Goal: Register for event/course

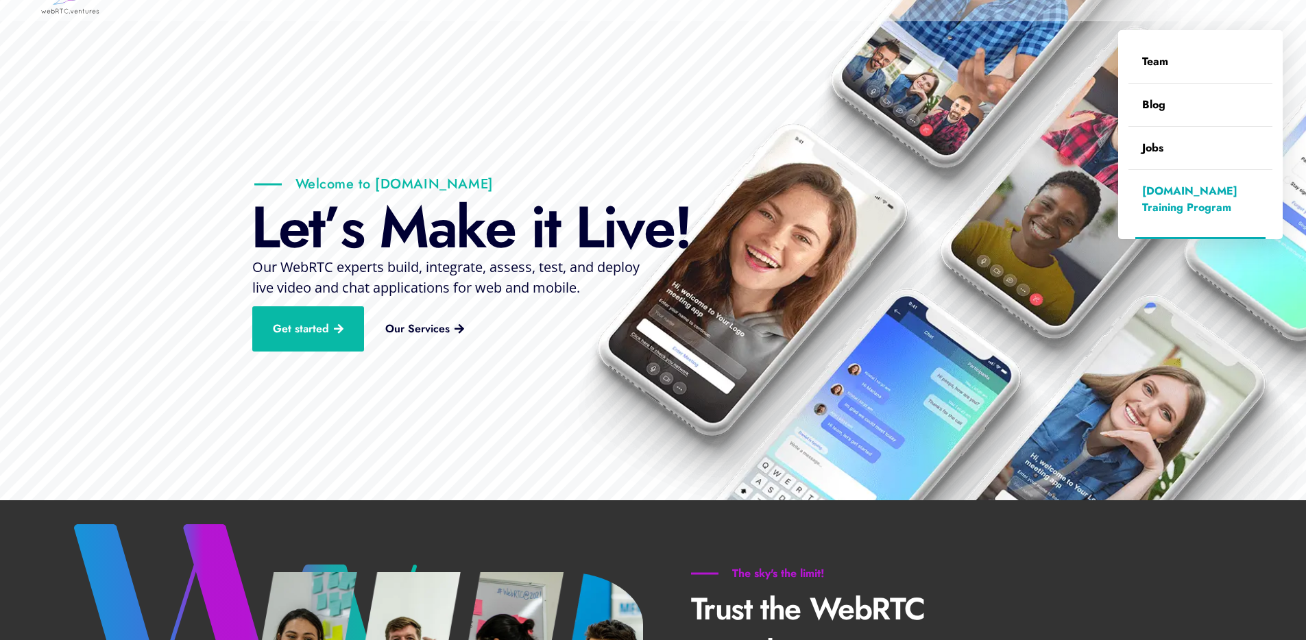
scroll to position [40, 0]
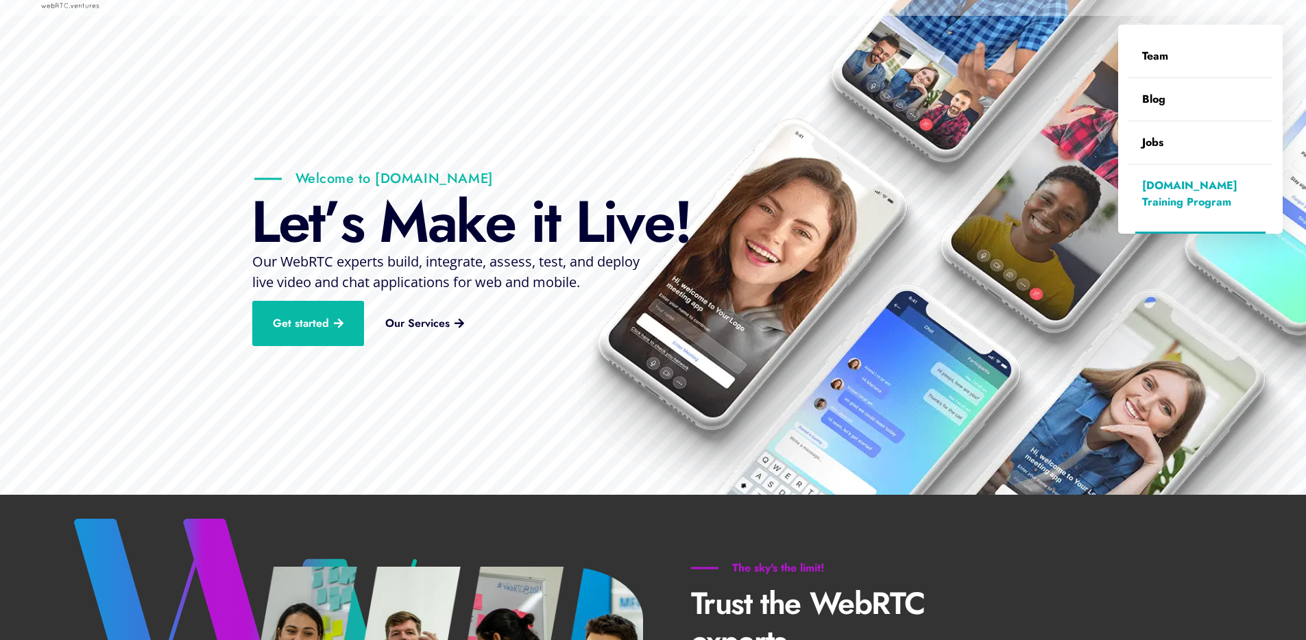
click at [1196, 201] on link "[DOMAIN_NAME] Training Program" at bounding box center [1200, 194] width 144 height 59
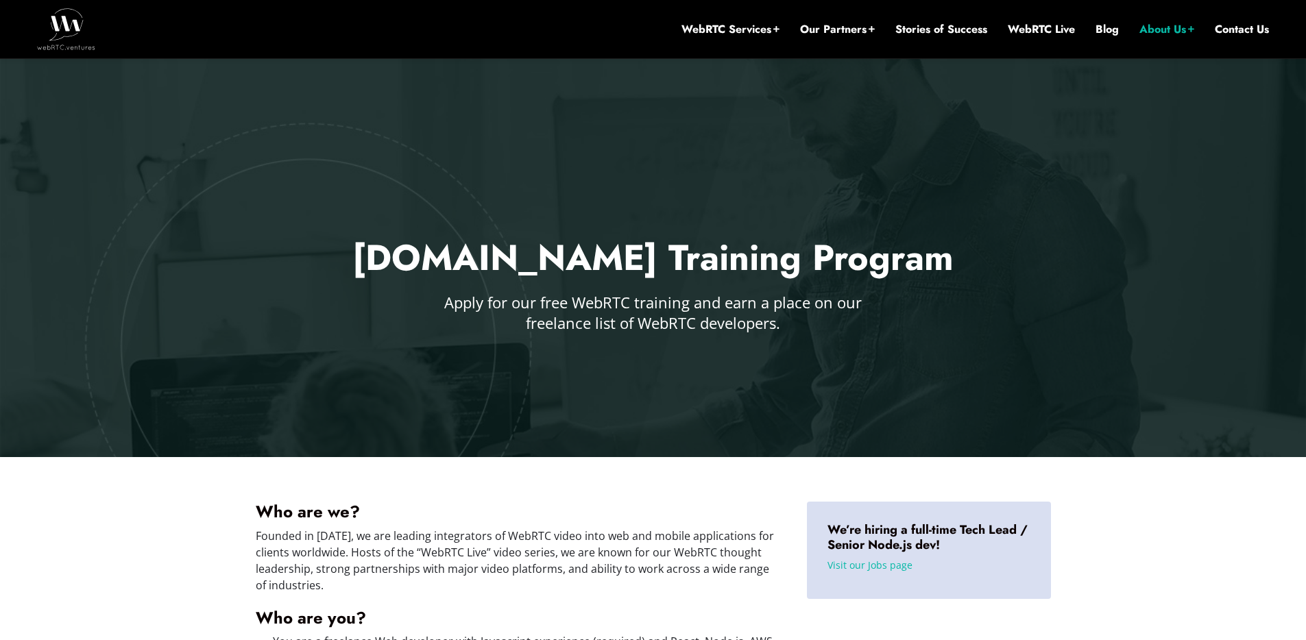
scroll to position [247, 0]
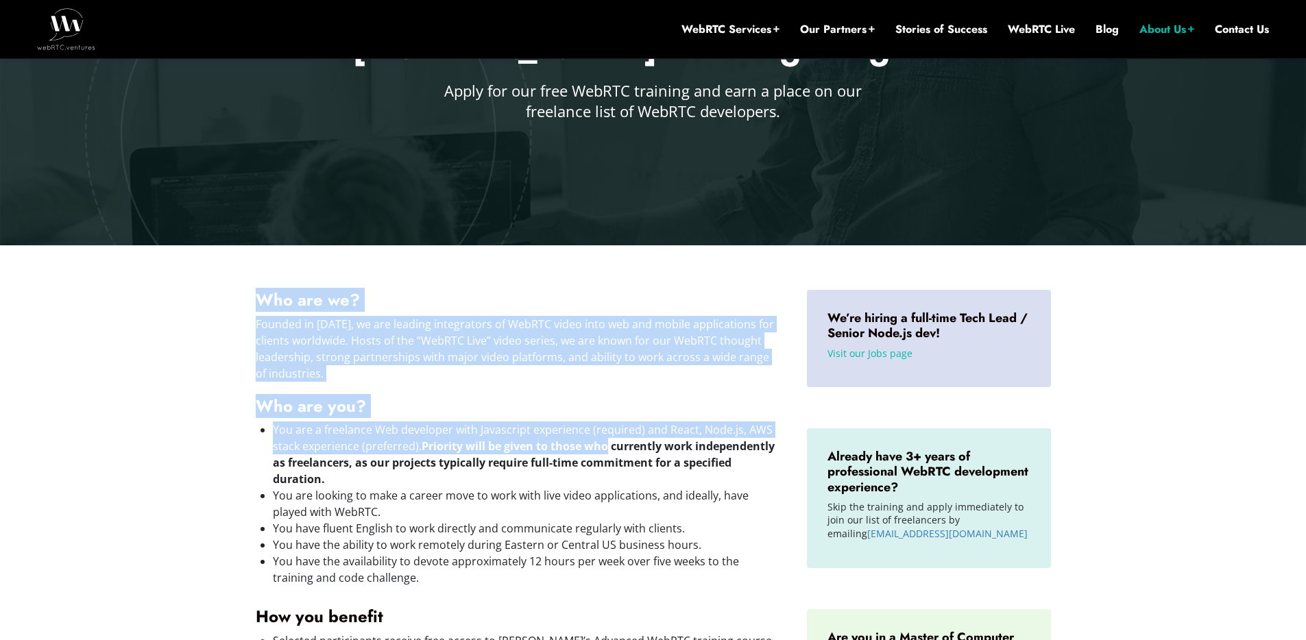
drag, startPoint x: 606, startPoint y: 289, endPoint x: 609, endPoint y: 455, distance: 165.9
click at [609, 455] on div "Who are we? Founded in [DATE], we are leading integrators of WebRTC video into …" at bounding box center [517, 649] width 551 height 747
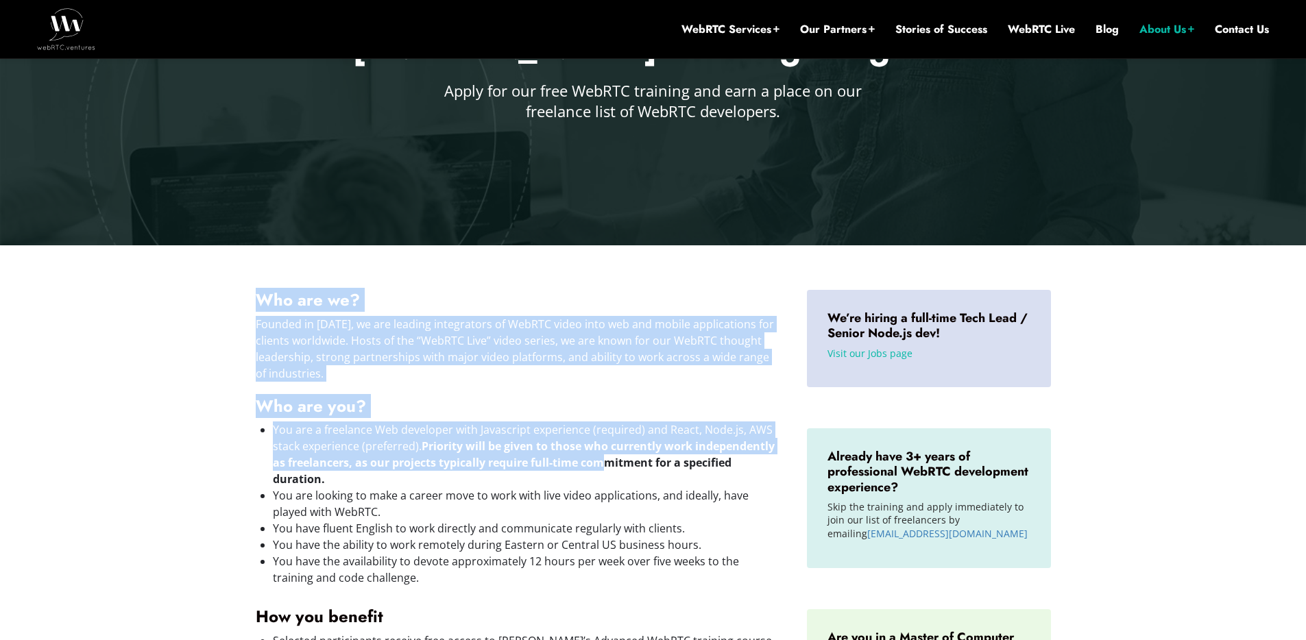
click at [609, 455] on strong "Priority will be given to those who currently work independently as freelancers…" at bounding box center [524, 463] width 502 height 48
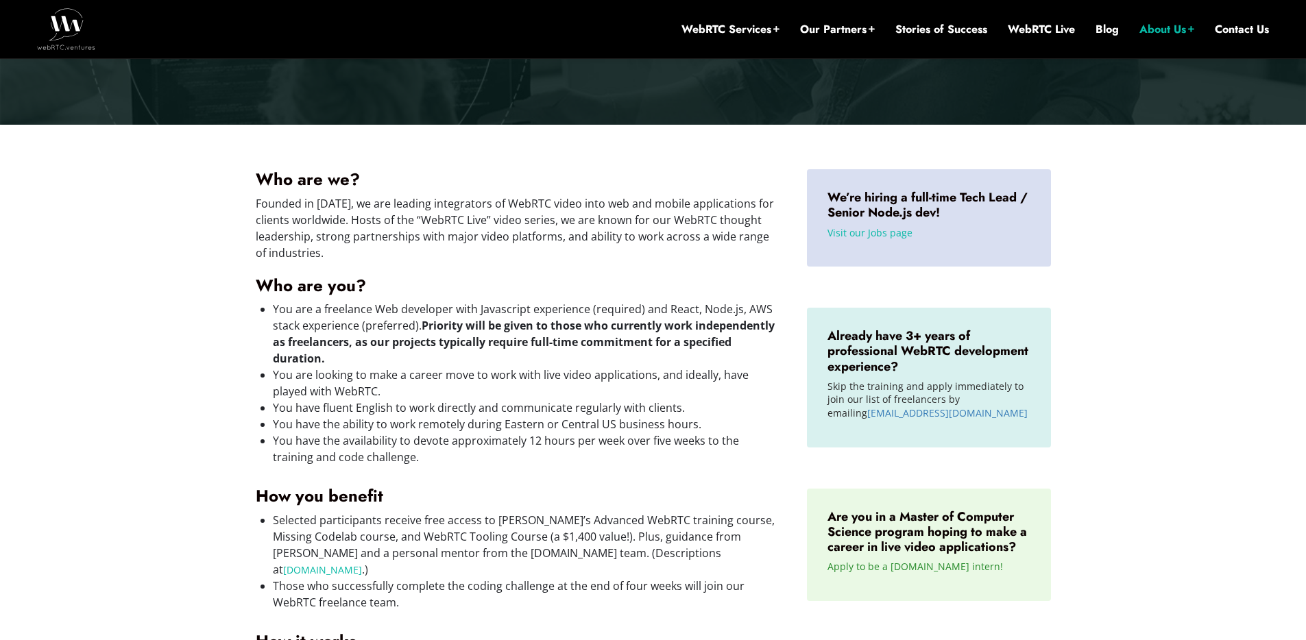
scroll to position [376, 0]
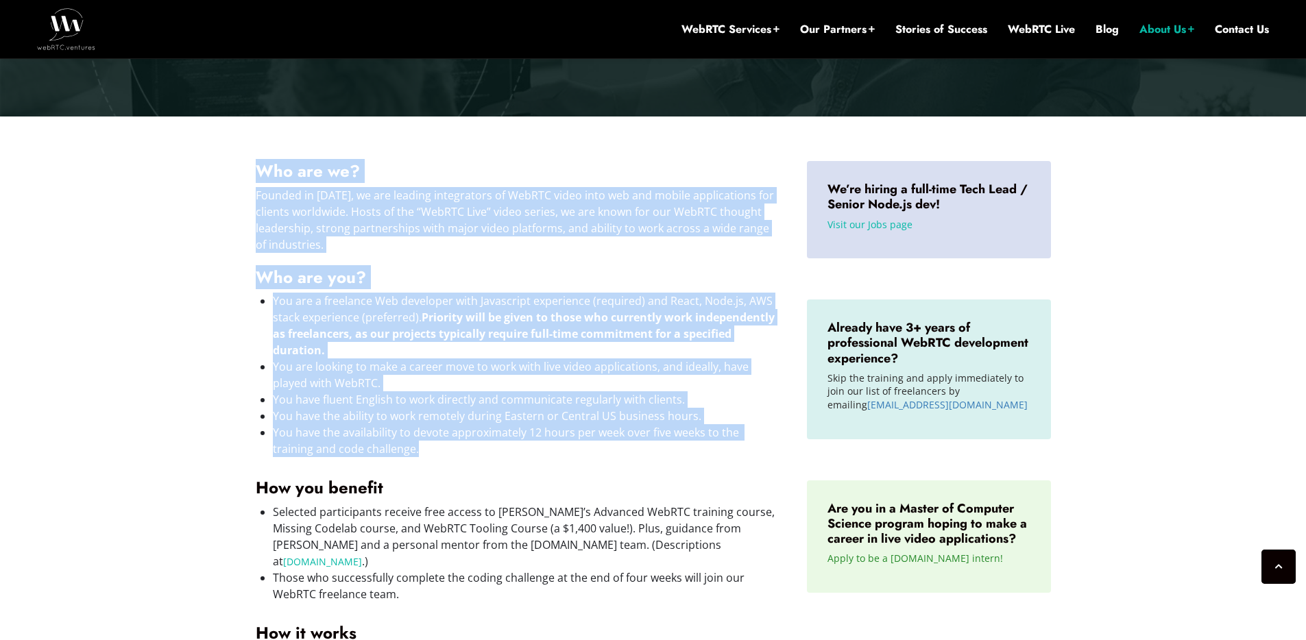
drag, startPoint x: 609, startPoint y: 455, endPoint x: 609, endPoint y: 149, distance: 305.7
click at [609, 149] on div "Who are we? Founded in [DATE], we are leading integrators of WebRTC video into …" at bounding box center [517, 520] width 551 height 747
drag, startPoint x: 609, startPoint y: 149, endPoint x: 609, endPoint y: 443, distance: 293.4
click at [609, 443] on div "Who are we? Founded in [DATE], we are leading integrators of WebRTC video into …" at bounding box center [517, 520] width 551 height 747
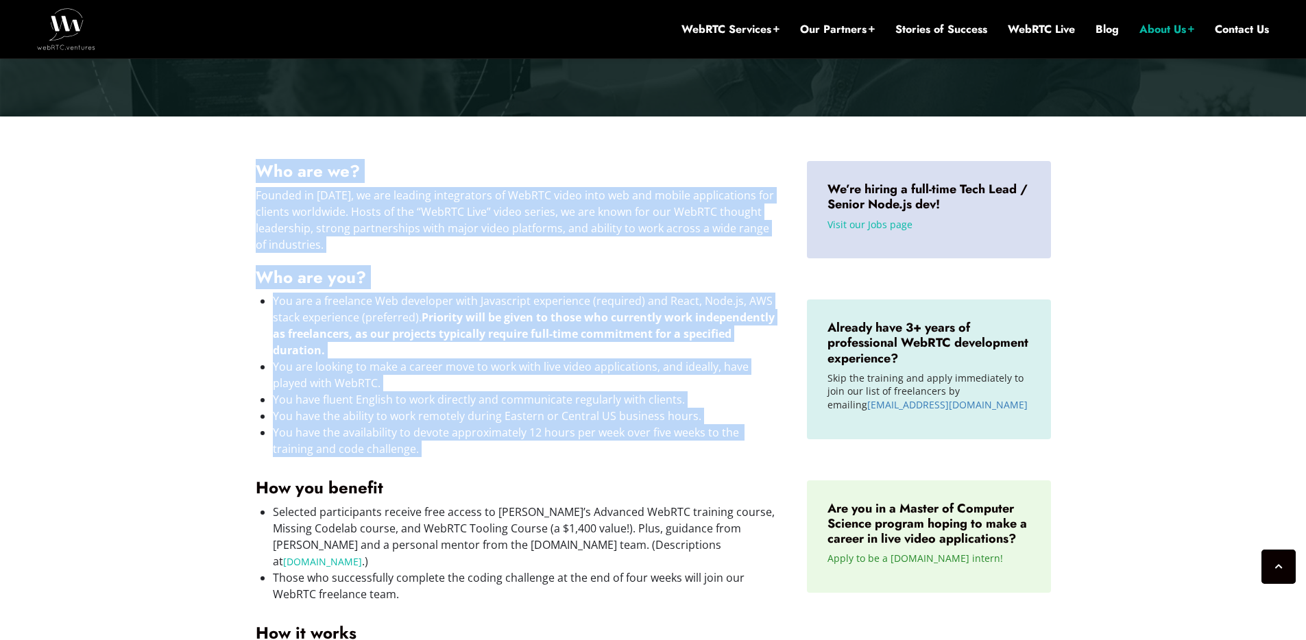
click at [609, 443] on li "You have the availability to devote approximately 12 hours per week over five w…" at bounding box center [526, 440] width 507 height 33
drag, startPoint x: 609, startPoint y: 443, endPoint x: 613, endPoint y: 173, distance: 270.1
click at [613, 173] on div "Who are we? Founded in [DATE], we are leading integrators of WebRTC video into …" at bounding box center [518, 514] width 524 height 706
click at [613, 173] on h4 "Who are we?" at bounding box center [518, 171] width 524 height 21
drag, startPoint x: 613, startPoint y: 173, endPoint x: 613, endPoint y: 448, distance: 274.9
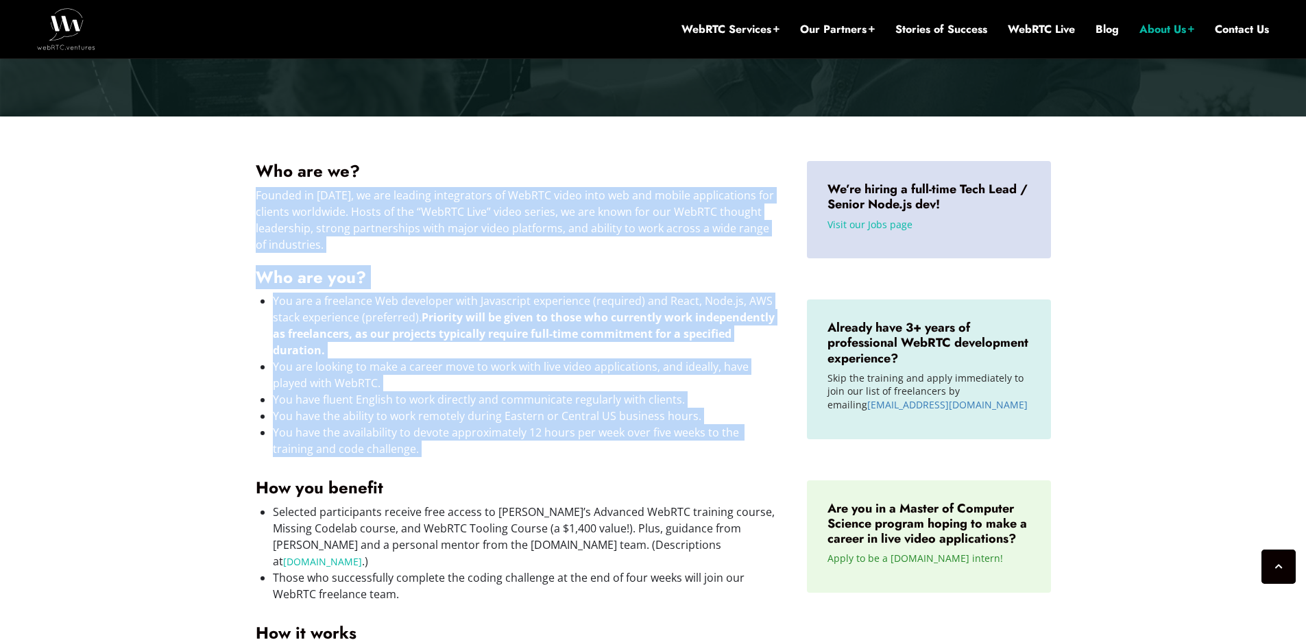
click at [613, 448] on div "Who are we? Founded in [DATE], we are leading integrators of WebRTC video into …" at bounding box center [518, 514] width 524 height 706
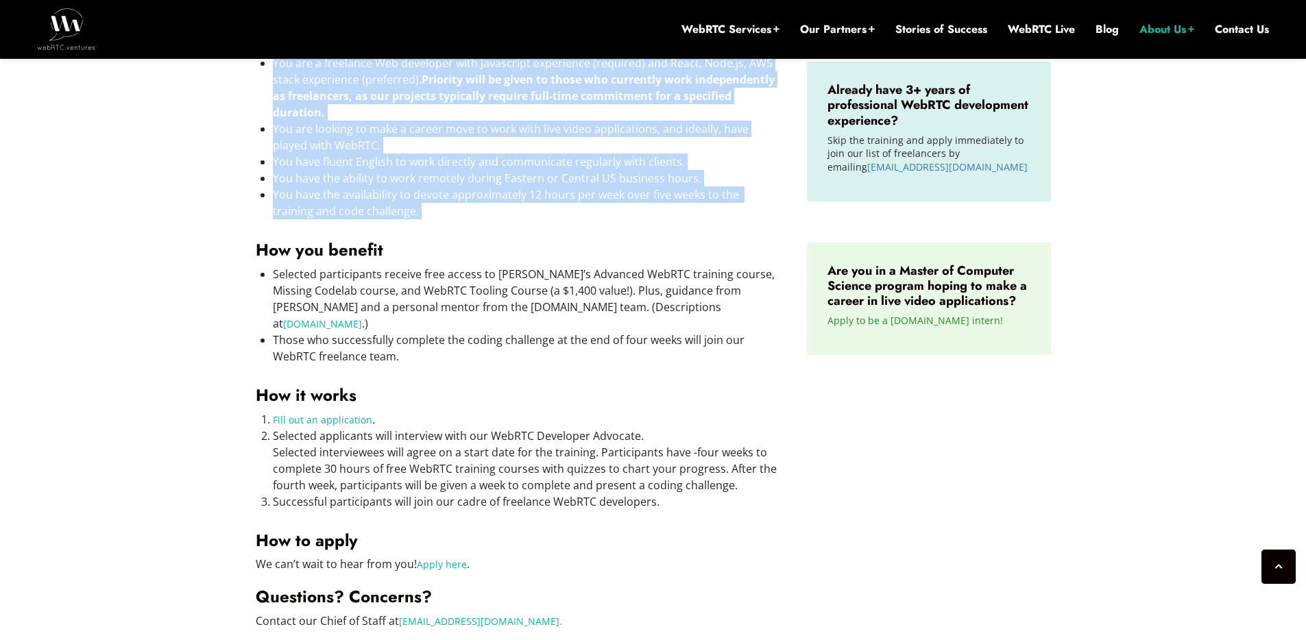
scroll to position [601, 0]
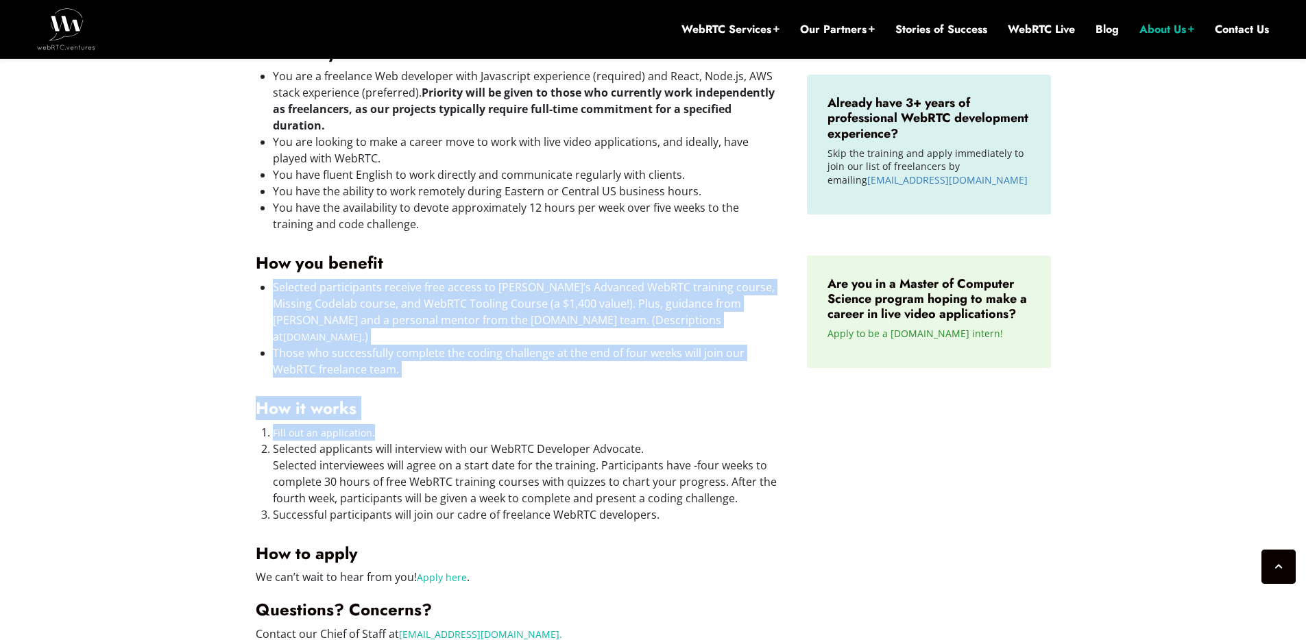
drag, startPoint x: 591, startPoint y: 271, endPoint x: 591, endPoint y: 416, distance: 144.6
click at [591, 416] on div "Who are we? Founded in [DATE], we are leading integrators of WebRTC video into …" at bounding box center [518, 289] width 524 height 706
click at [591, 424] on li "Fill out an application ." at bounding box center [526, 432] width 507 height 16
drag, startPoint x: 591, startPoint y: 372, endPoint x: 591, endPoint y: 247, distance: 124.8
click at [591, 247] on div "Who are we? Founded in [DATE], we are leading integrators of WebRTC video into …" at bounding box center [518, 289] width 524 height 706
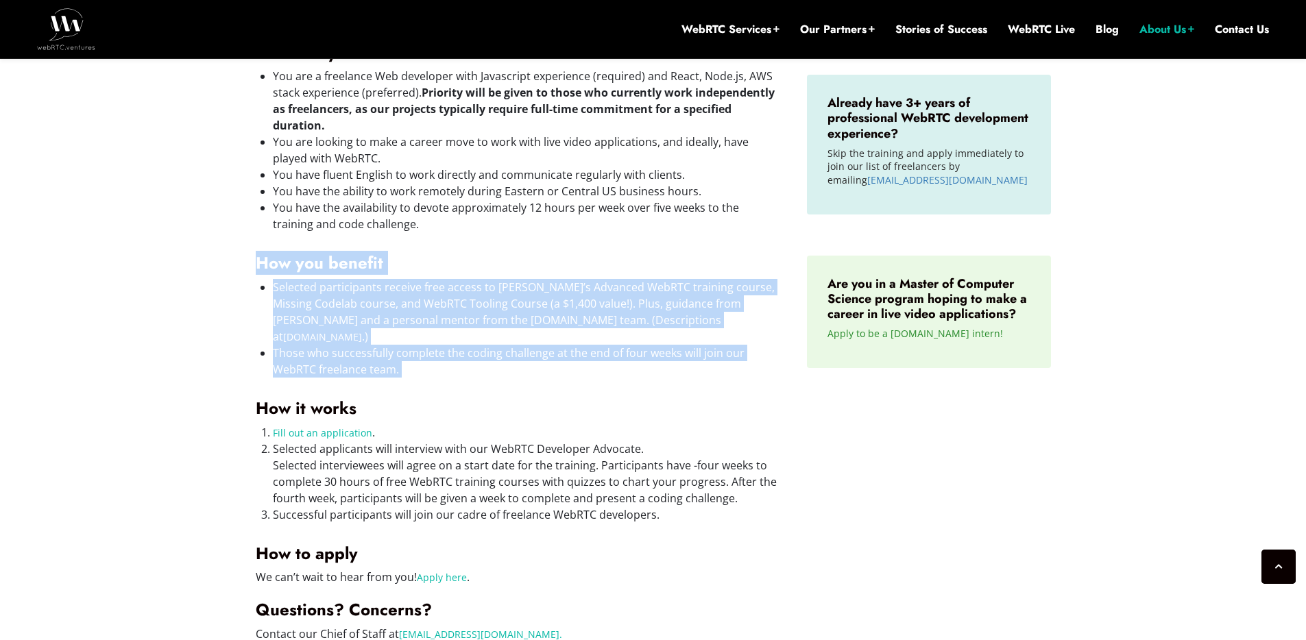
click at [591, 247] on div "Who are we? Founded in [DATE], we are leading integrators of WebRTC video into …" at bounding box center [518, 289] width 524 height 706
drag, startPoint x: 590, startPoint y: 233, endPoint x: 587, endPoint y: 399, distance: 165.9
click at [587, 399] on div "Who are we? Founded in [DATE], we are leading integrators of WebRTC video into …" at bounding box center [518, 289] width 524 height 706
click at [587, 399] on h4 "How it works" at bounding box center [518, 408] width 524 height 21
drag, startPoint x: 587, startPoint y: 399, endPoint x: 587, endPoint y: 252, distance: 146.7
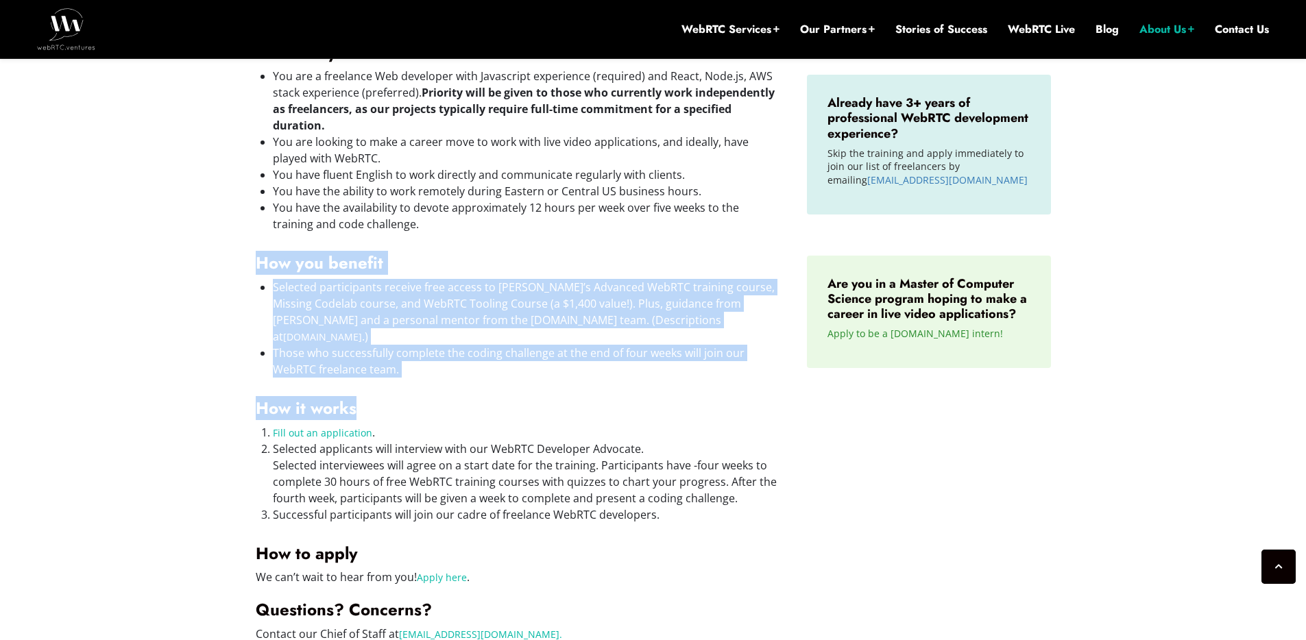
click at [587, 252] on div "Who are we? Founded in [DATE], we are leading integrators of WebRTC video into …" at bounding box center [518, 289] width 524 height 706
click at [587, 253] on h4 "How you benefit" at bounding box center [518, 263] width 524 height 21
drag, startPoint x: 587, startPoint y: 252, endPoint x: 591, endPoint y: 377, distance: 124.8
click at [591, 377] on div "Who are we? Founded in [DATE], we are leading integrators of WebRTC video into …" at bounding box center [518, 289] width 524 height 706
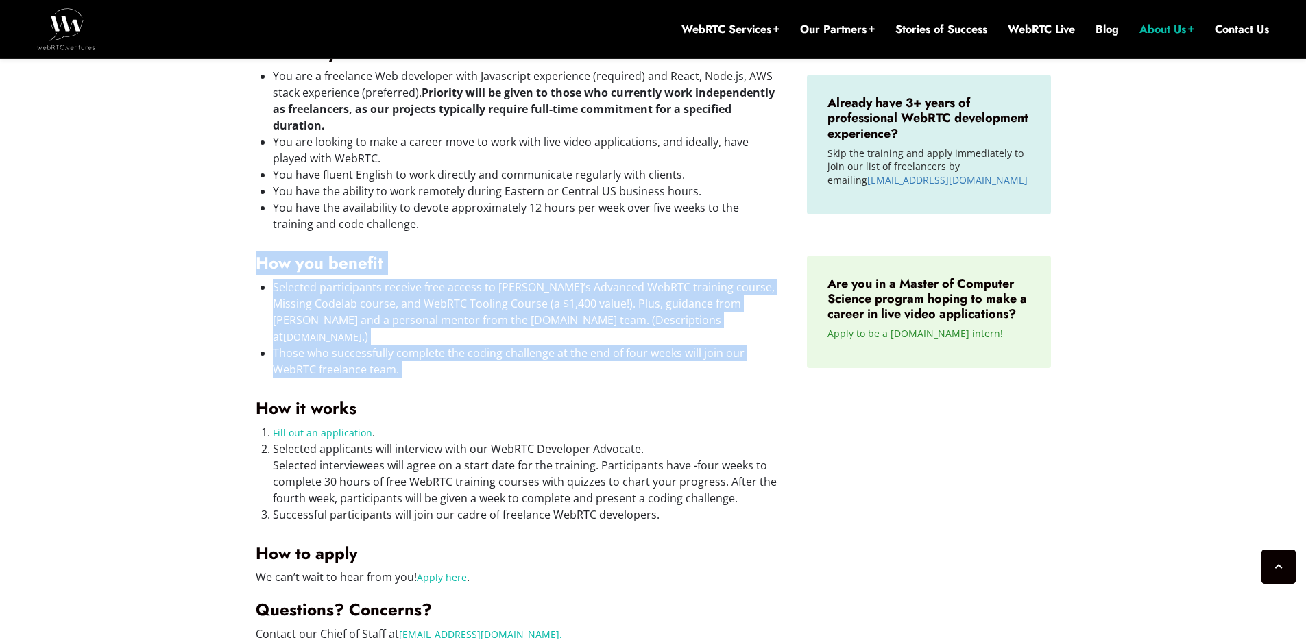
drag, startPoint x: 591, startPoint y: 378, endPoint x: 591, endPoint y: 253, distance: 125.4
click at [591, 253] on div "Who are we? Founded in [DATE], we are leading integrators of WebRTC video into …" at bounding box center [518, 289] width 524 height 706
click at [591, 253] on h4 "How you benefit" at bounding box center [518, 263] width 524 height 21
drag, startPoint x: 591, startPoint y: 253, endPoint x: 591, endPoint y: 382, distance: 128.9
click at [591, 382] on div "Who are we? Founded in [DATE], we are leading integrators of WebRTC video into …" at bounding box center [518, 289] width 524 height 706
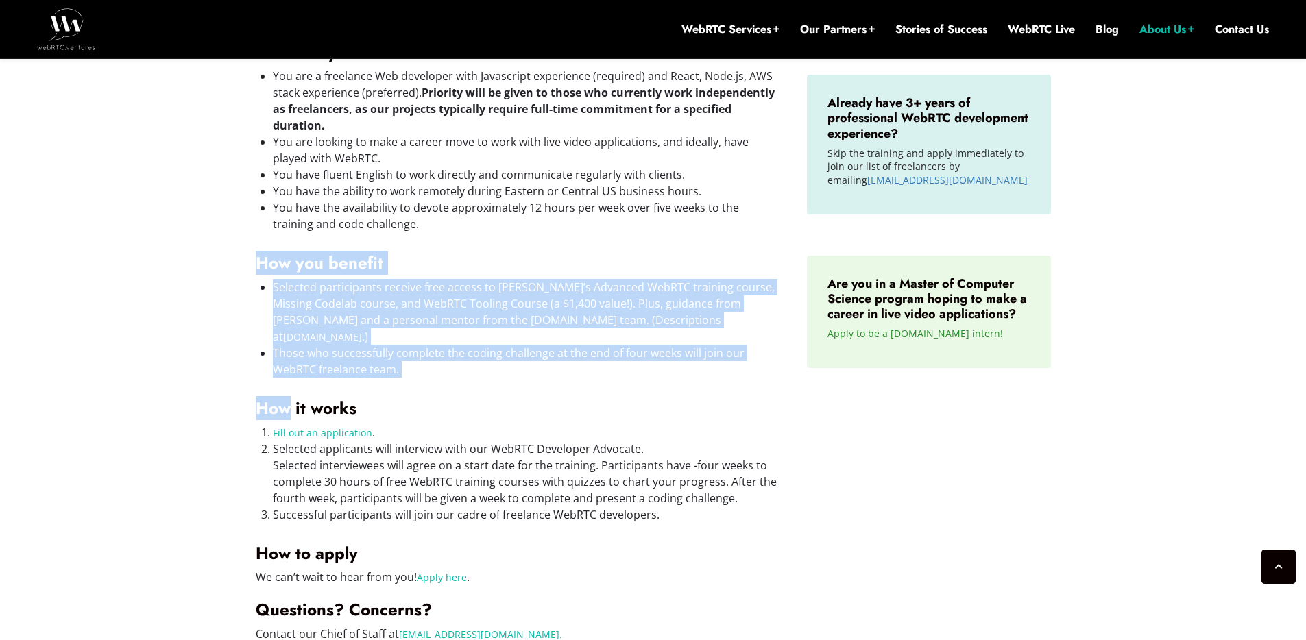
click at [591, 398] on h4 "How it works" at bounding box center [518, 408] width 524 height 21
drag, startPoint x: 591, startPoint y: 382, endPoint x: 598, endPoint y: 248, distance: 133.9
click at [598, 248] on div "Who are we? Founded in [DATE], we are leading integrators of WebRTC video into …" at bounding box center [518, 289] width 524 height 706
drag, startPoint x: 598, startPoint y: 248, endPoint x: 598, endPoint y: 397, distance: 148.7
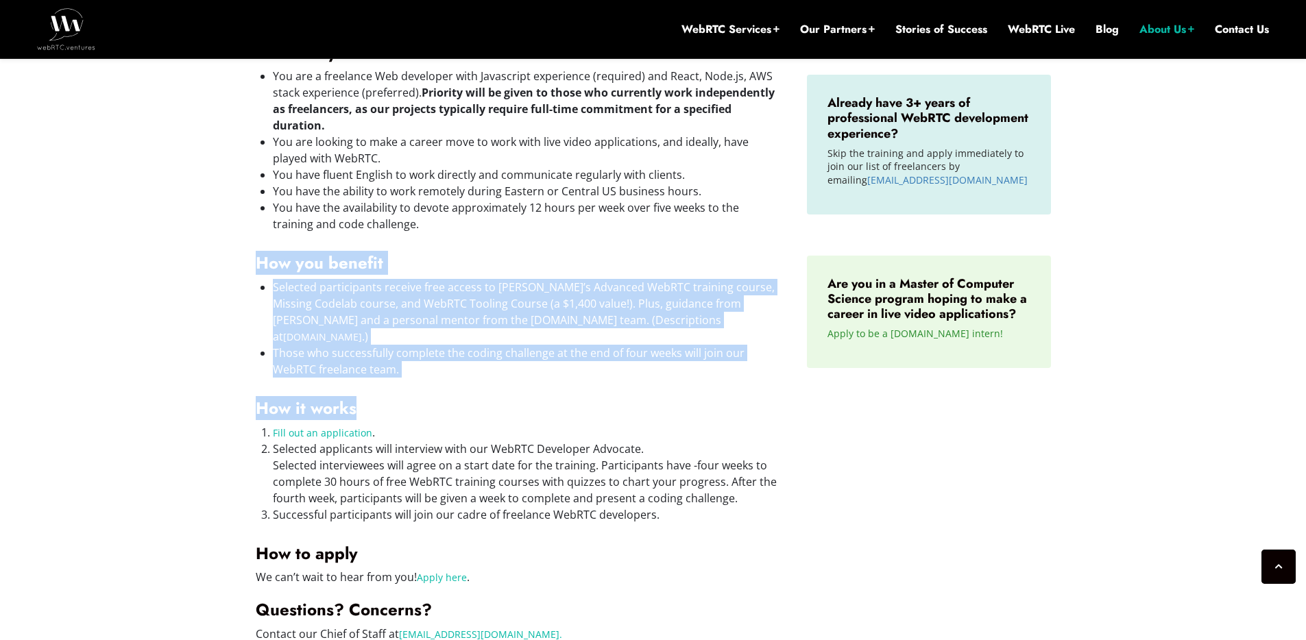
click at [598, 397] on div "Who are we? Founded in [DATE], we are leading integrators of WebRTC video into …" at bounding box center [518, 289] width 524 height 706
click at [598, 398] on h4 "How it works" at bounding box center [518, 408] width 524 height 21
drag, startPoint x: 598, startPoint y: 397, endPoint x: 609, endPoint y: 245, distance: 152.6
click at [609, 245] on div "Who are we? Founded in [DATE], we are leading integrators of WebRTC video into …" at bounding box center [518, 289] width 524 height 706
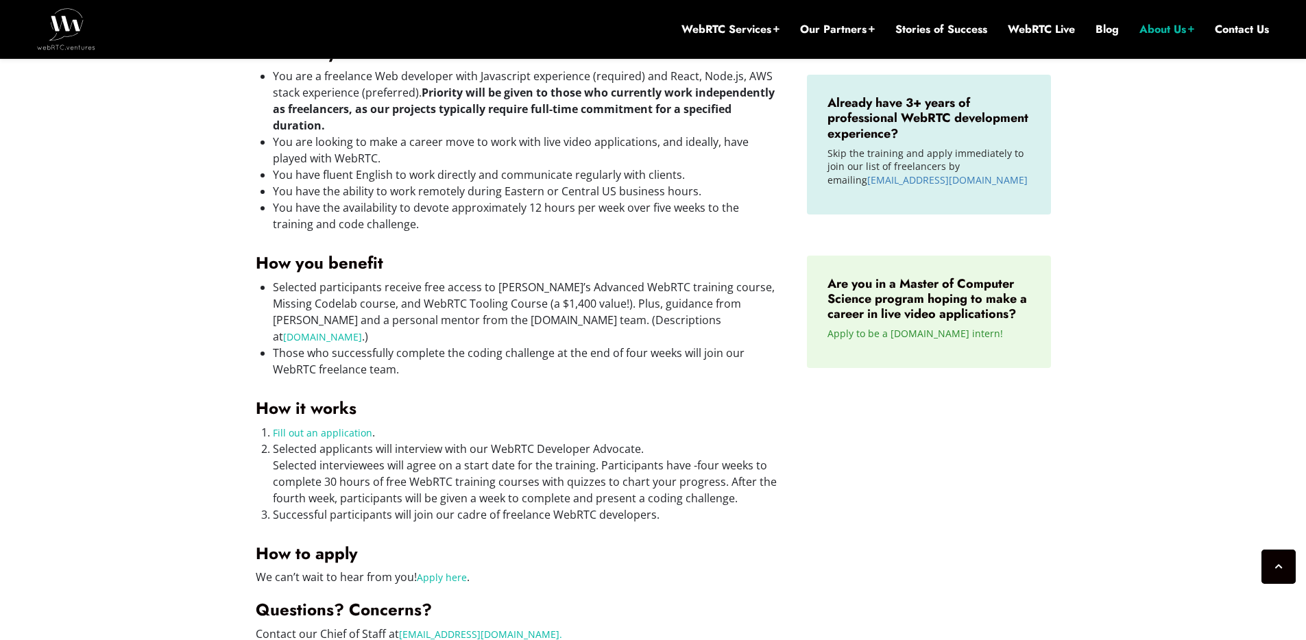
click at [749, 403] on div "Who are we? Founded in [DATE], we are leading integrators of WebRTC video into …" at bounding box center [518, 289] width 524 height 706
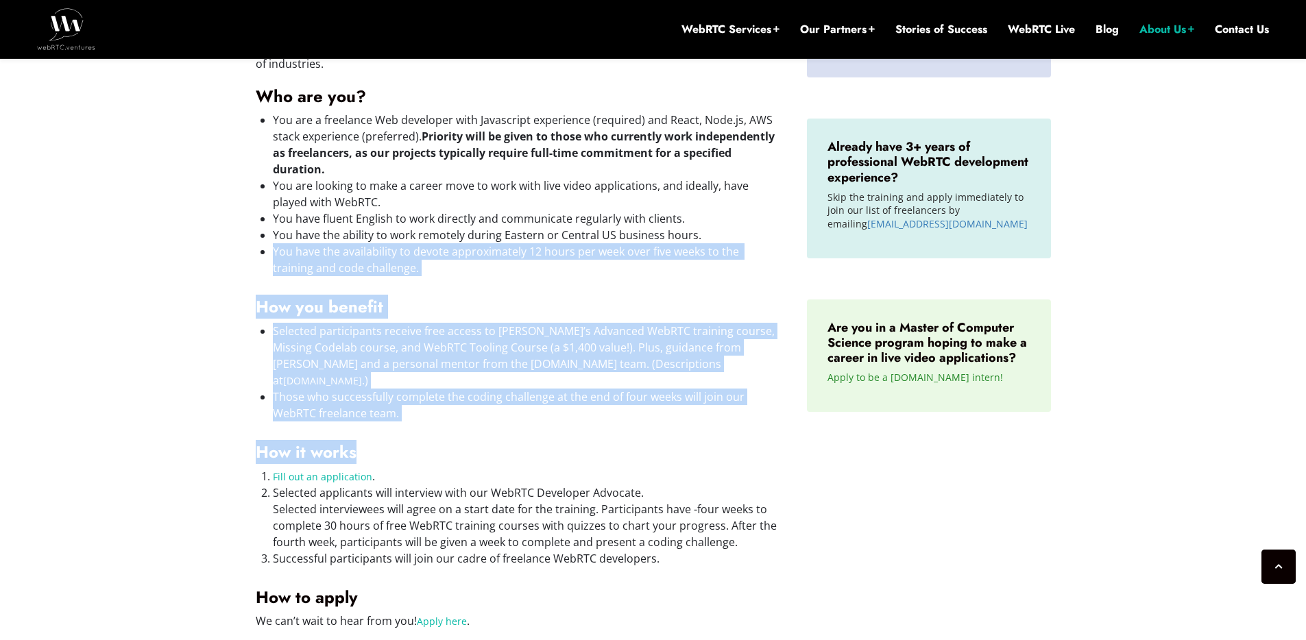
drag, startPoint x: 718, startPoint y: 415, endPoint x: 718, endPoint y: 243, distance: 171.4
click at [718, 243] on div "Who are we? Founded in [DATE], we are leading integrators of WebRTC video into …" at bounding box center [518, 333] width 524 height 706
click at [709, 291] on div "Who are we? Founded in [DATE], we are leading integrators of WebRTC video into …" at bounding box center [518, 333] width 524 height 706
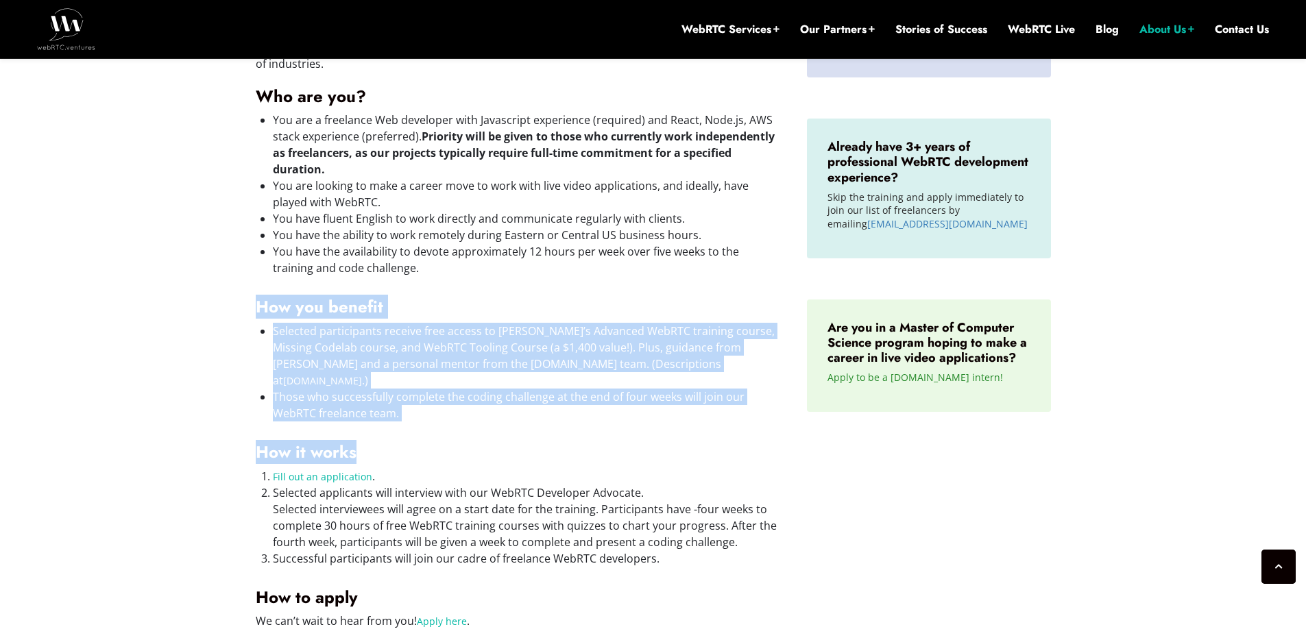
drag, startPoint x: 709, startPoint y: 291, endPoint x: 709, endPoint y: 435, distance: 143.3
click at [709, 435] on div "Who are we? Founded in [DATE], we are leading integrators of WebRTC video into …" at bounding box center [518, 333] width 524 height 706
click at [709, 442] on h4 "How it works" at bounding box center [518, 452] width 524 height 21
drag, startPoint x: 709, startPoint y: 435, endPoint x: 709, endPoint y: 263, distance: 172.0
click at [709, 263] on div "Who are we? Founded in [DATE], we are leading integrators of WebRTC video into …" at bounding box center [518, 333] width 524 height 706
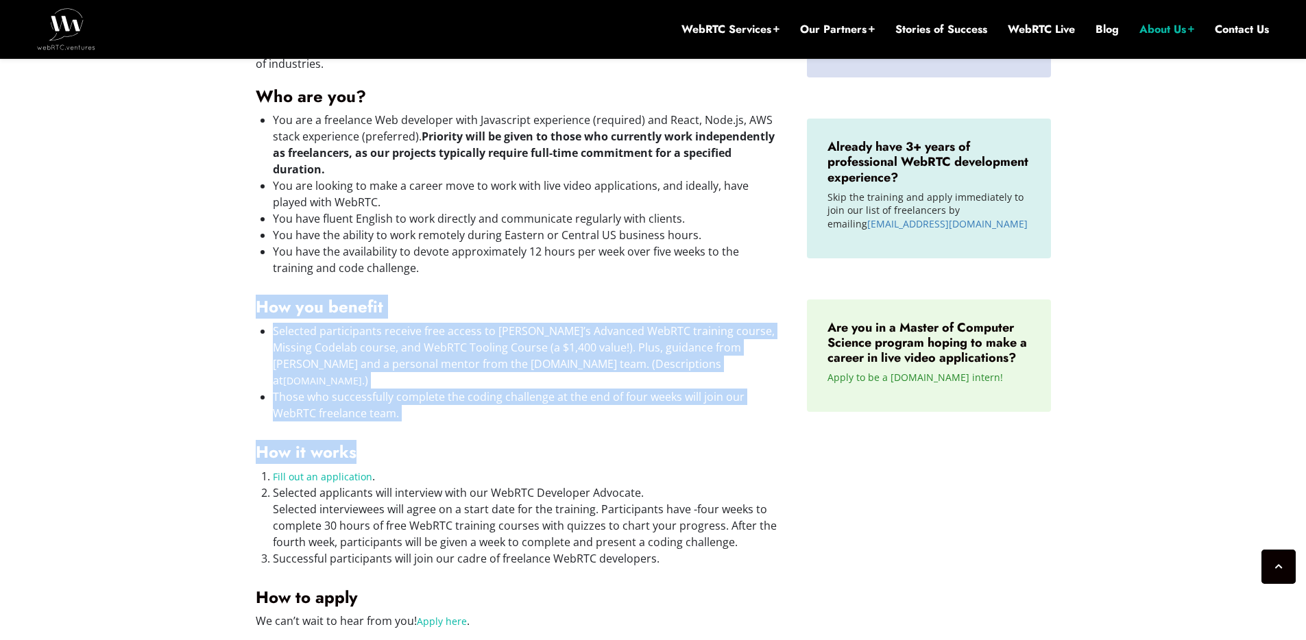
click at [709, 263] on li "You have the availability to devote approximately 12 hours per week over five w…" at bounding box center [526, 259] width 507 height 33
drag, startPoint x: 709, startPoint y: 263, endPoint x: 709, endPoint y: 464, distance: 201.5
click at [709, 464] on div "Who are we? Founded in [DATE], we are leading integrators of WebRTC video into …" at bounding box center [518, 333] width 524 height 706
click at [709, 468] on li "Fill out an application ." at bounding box center [526, 476] width 507 height 16
drag, startPoint x: 709, startPoint y: 464, endPoint x: 709, endPoint y: 202, distance: 262.5
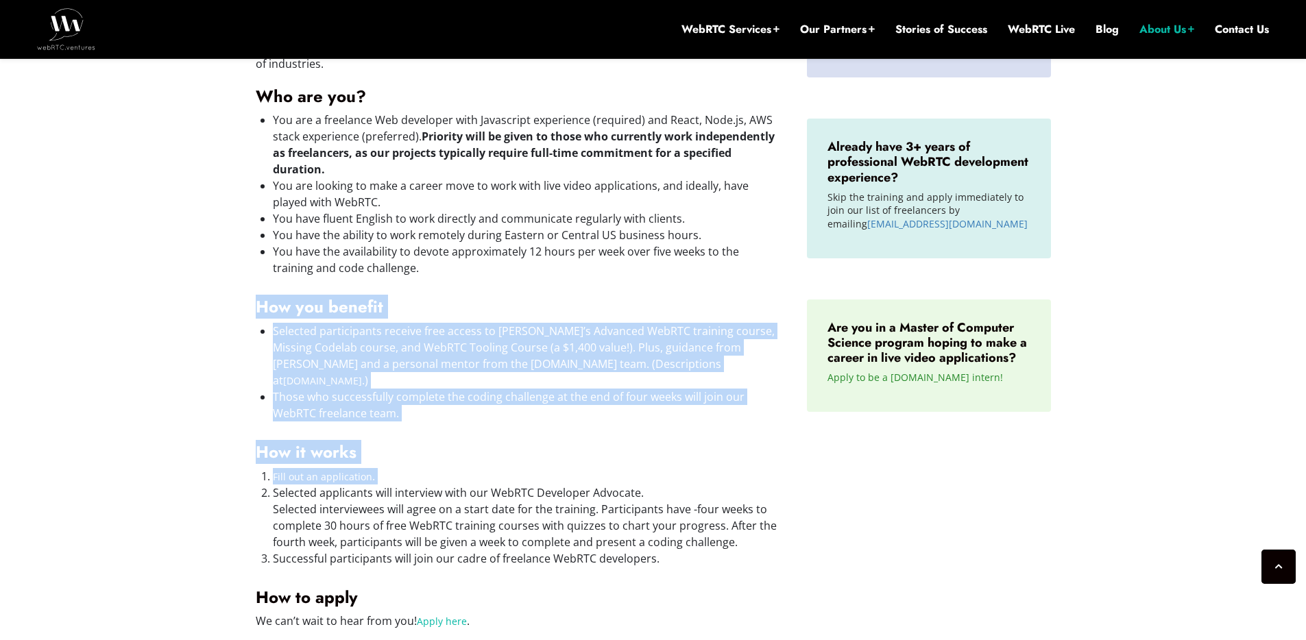
click at [709, 202] on div "Who are we? Founded in [DATE], we are leading integrators of WebRTC video into …" at bounding box center [518, 333] width 524 height 706
click at [709, 202] on li "You are looking to make a career move to work with live video applications, and…" at bounding box center [526, 194] width 507 height 33
drag, startPoint x: 709, startPoint y: 202, endPoint x: 709, endPoint y: 474, distance: 272.8
click at [709, 474] on div "Who are we? Founded in [DATE], we are leading integrators of WebRTC video into …" at bounding box center [518, 333] width 524 height 706
click at [709, 485] on li "Selected applicants will interview with our WebRTC Developer Advocate. Selected…" at bounding box center [526, 518] width 507 height 66
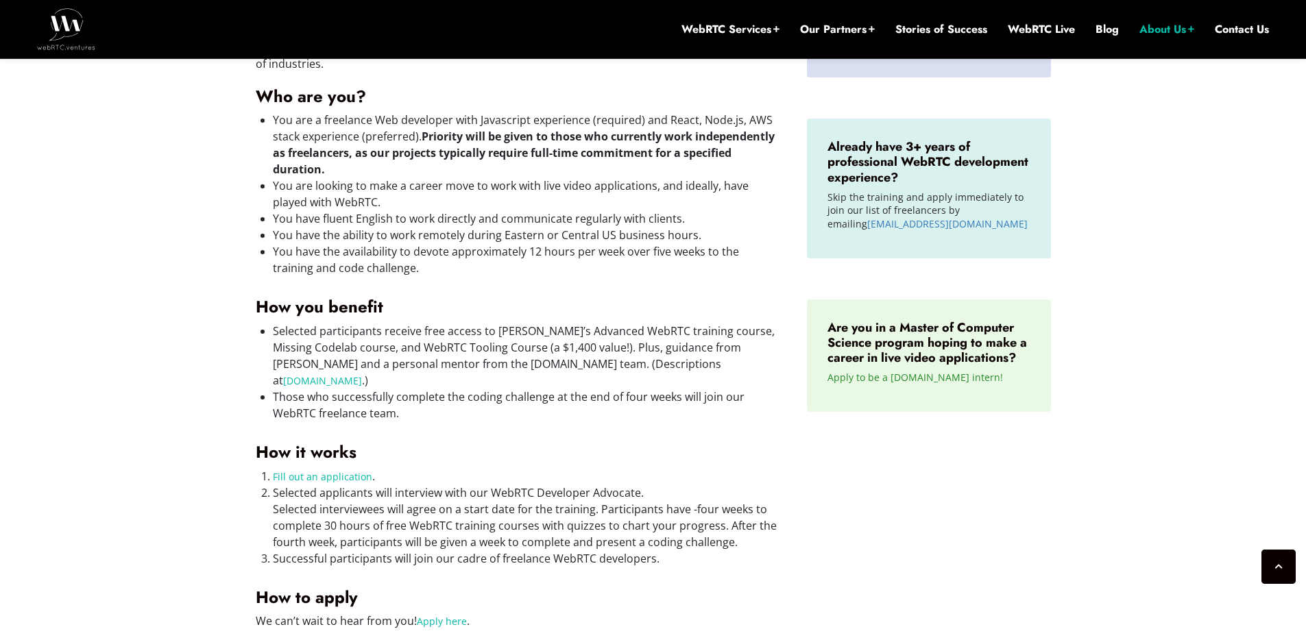
drag, startPoint x: 718, startPoint y: 160, endPoint x: 718, endPoint y: 479, distance: 319.4
click at [718, 479] on div "Who are we? Founded in [DATE], we are leading integrators of WebRTC video into …" at bounding box center [518, 333] width 524 height 706
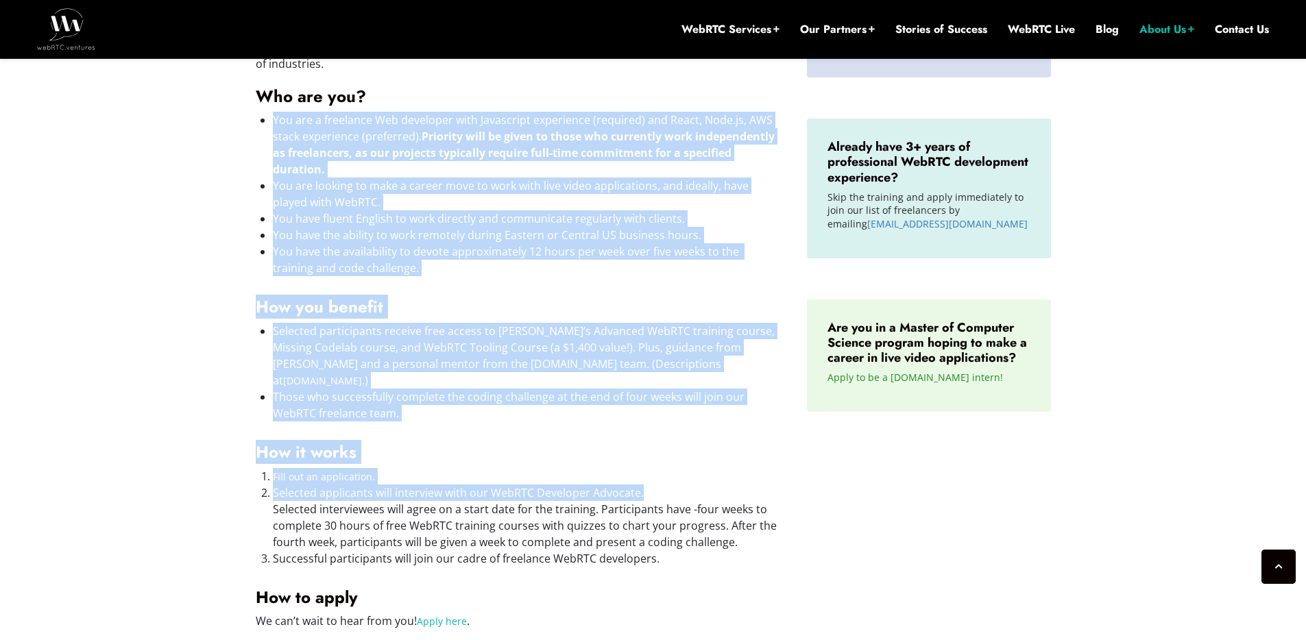
drag, startPoint x: 718, startPoint y: 479, endPoint x: 616, endPoint y: 108, distance: 384.6
click at [616, 108] on div "Who are we? Founded in [DATE], we are leading integrators of WebRTC video into …" at bounding box center [518, 333] width 524 height 706
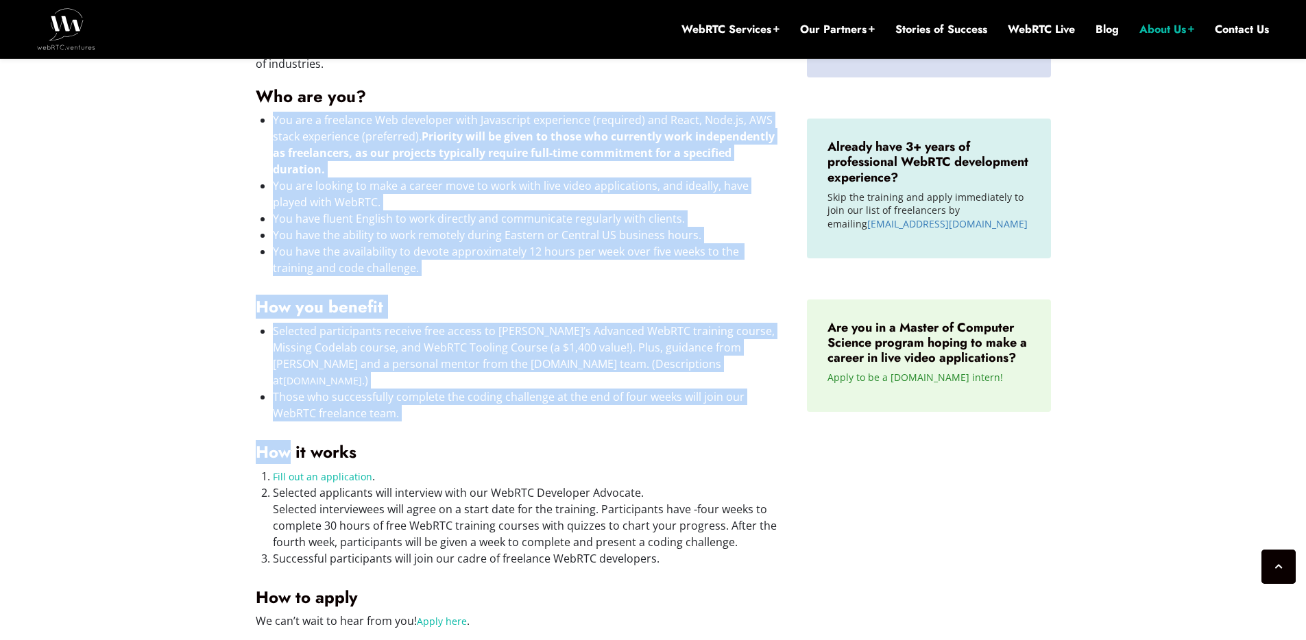
drag, startPoint x: 616, startPoint y: 108, endPoint x: 682, endPoint y: 417, distance: 315.5
click at [683, 417] on div "Who are we? Founded in [DATE], we are leading integrators of WebRTC video into …" at bounding box center [518, 333] width 524 height 706
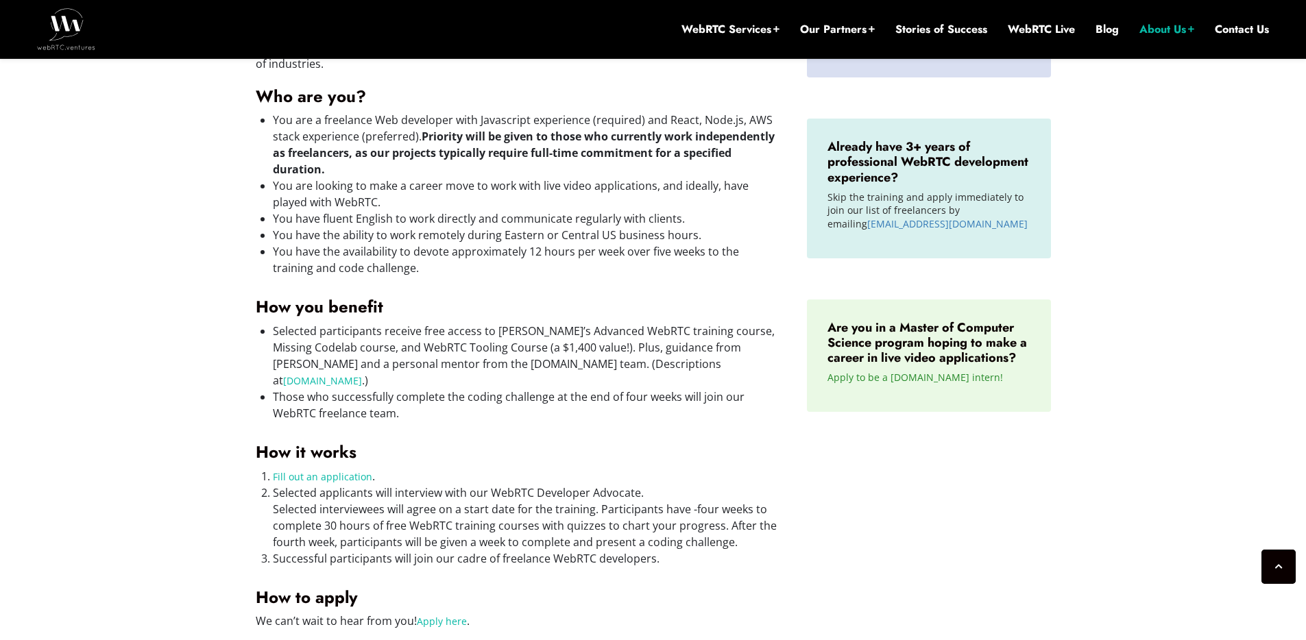
click at [680, 468] on li "Fill out an application ." at bounding box center [526, 476] width 507 height 16
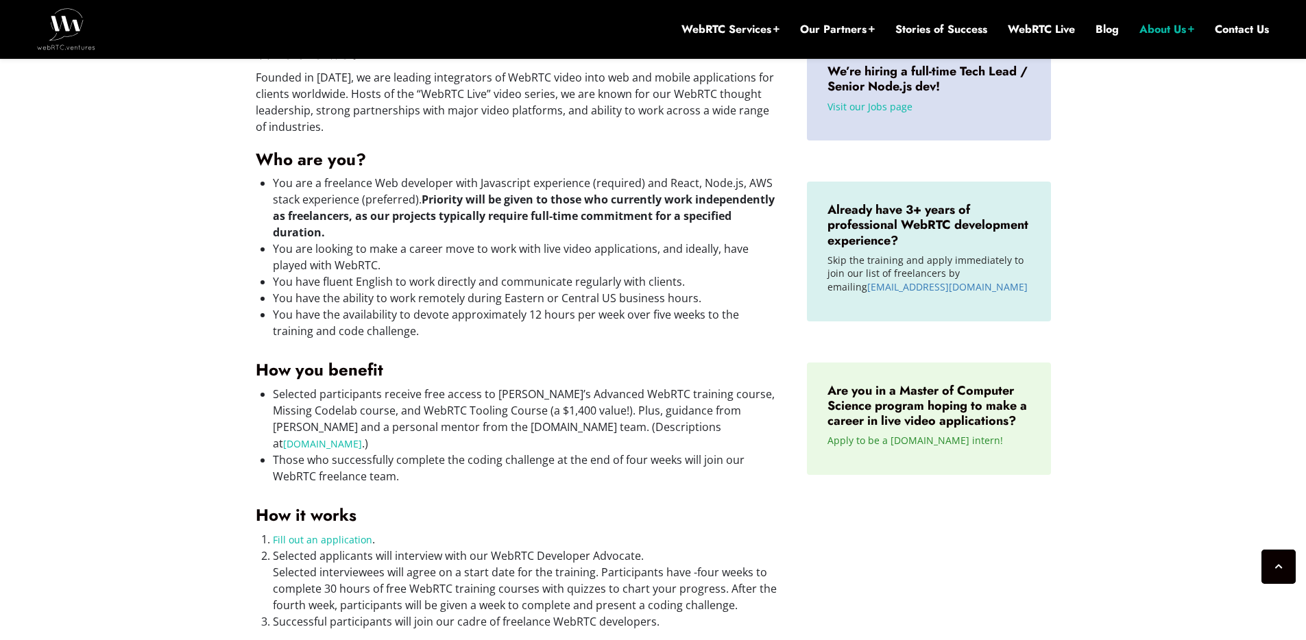
scroll to position [489, 0]
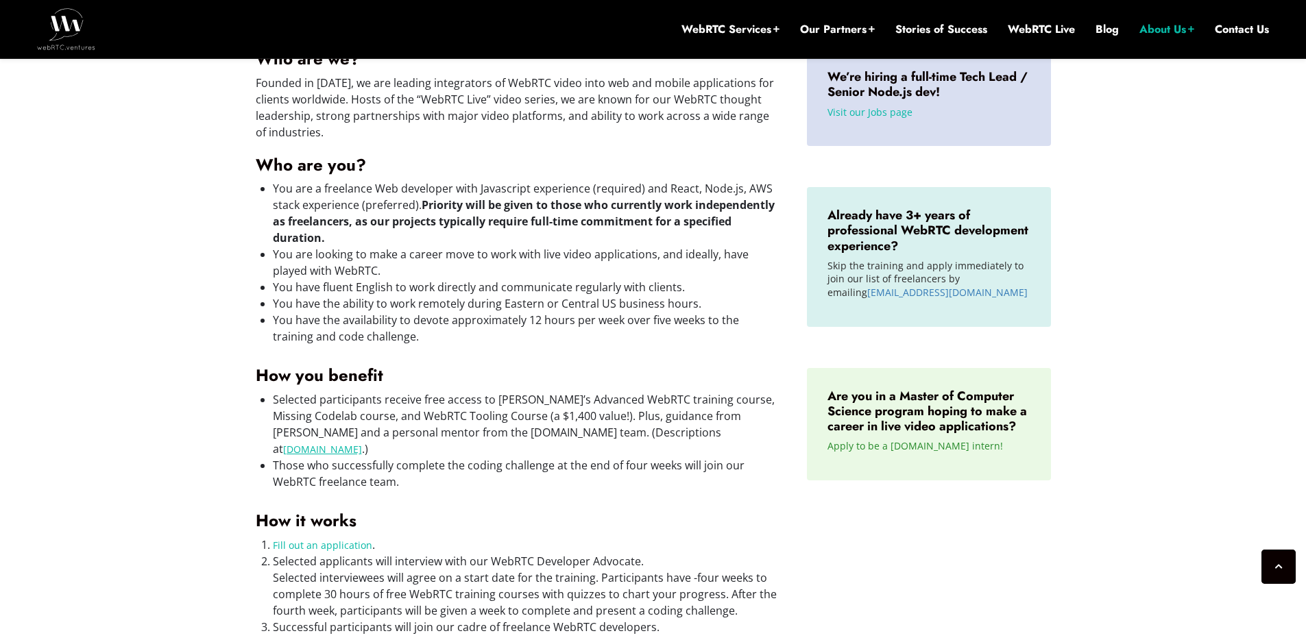
drag, startPoint x: 663, startPoint y: 524, endPoint x: 663, endPoint y: 437, distance: 87.7
click at [663, 437] on div "Who are we? Founded in [DATE], we are leading integrators of WebRTC video into …" at bounding box center [518, 402] width 524 height 706
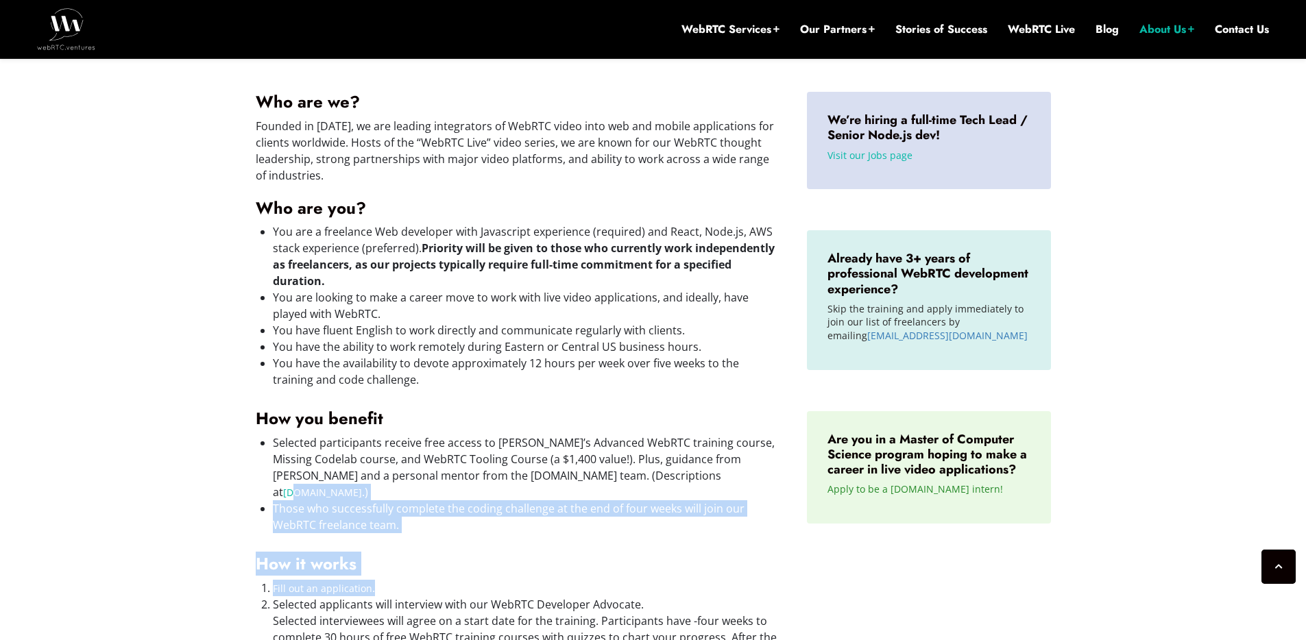
scroll to position [400, 0]
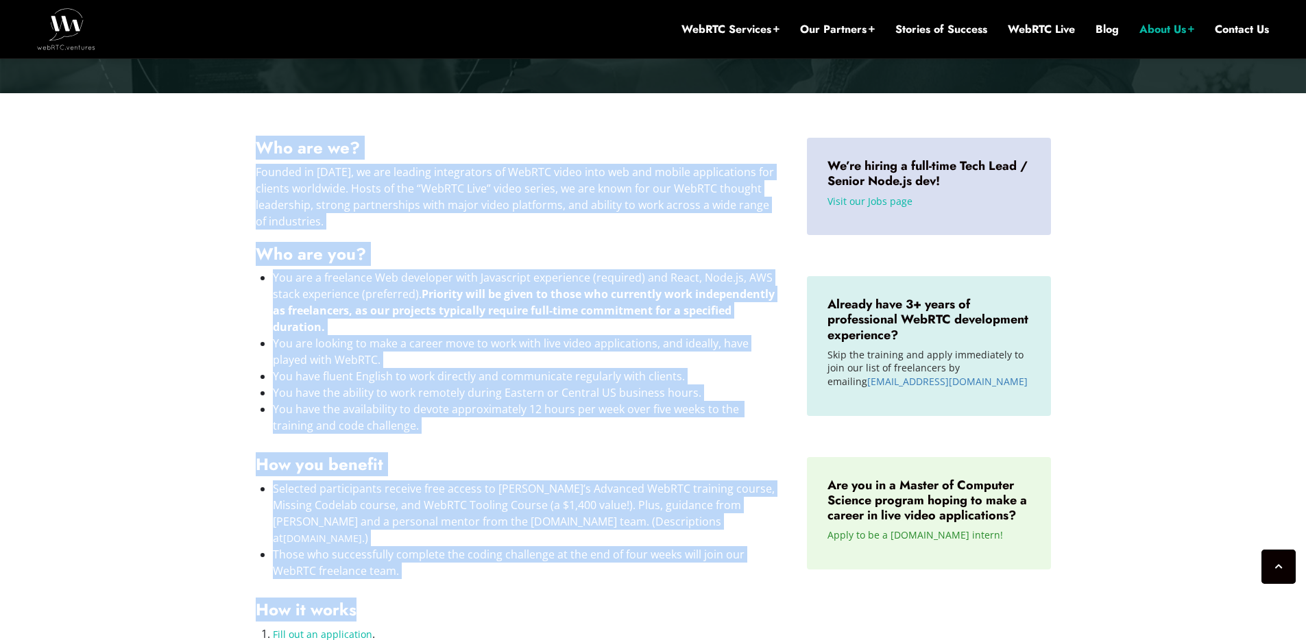
drag, startPoint x: 689, startPoint y: 124, endPoint x: 689, endPoint y: 609, distance: 484.6
click at [689, 609] on div "Who are we? Founded in [DATE], we are leading integrators of WebRTC video into …" at bounding box center [517, 497] width 551 height 747
click at [657, 430] on li "You have the availability to devote approximately 12 hours per week over five w…" at bounding box center [526, 417] width 507 height 33
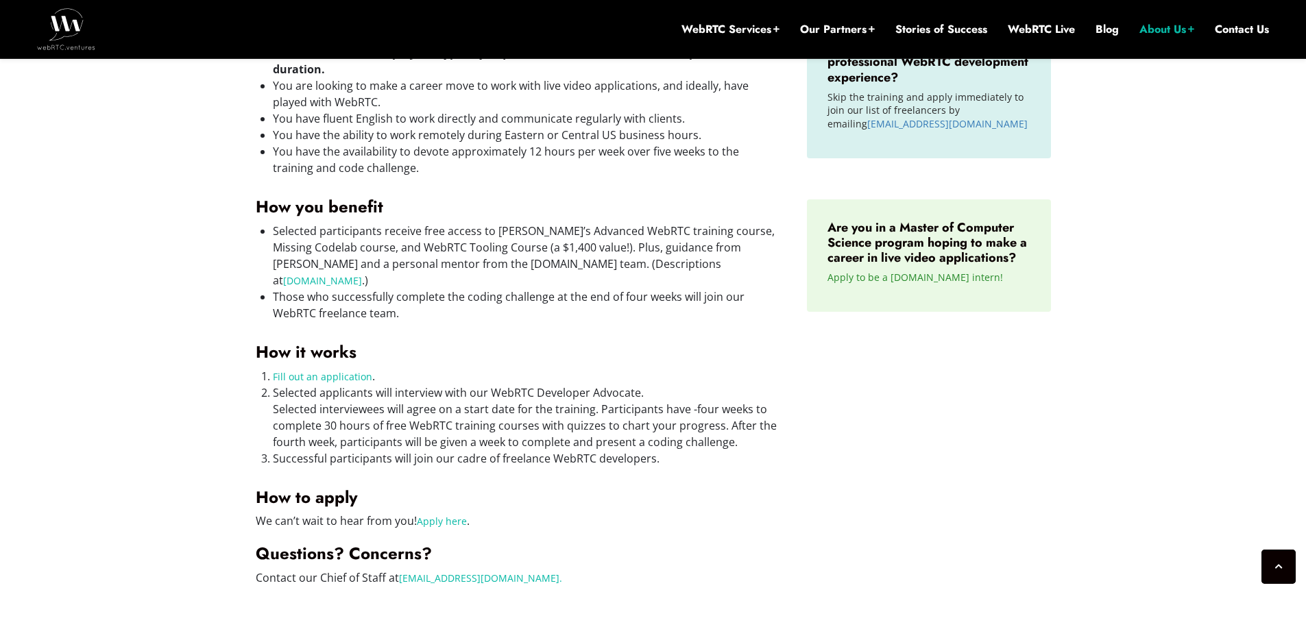
scroll to position [716, 0]
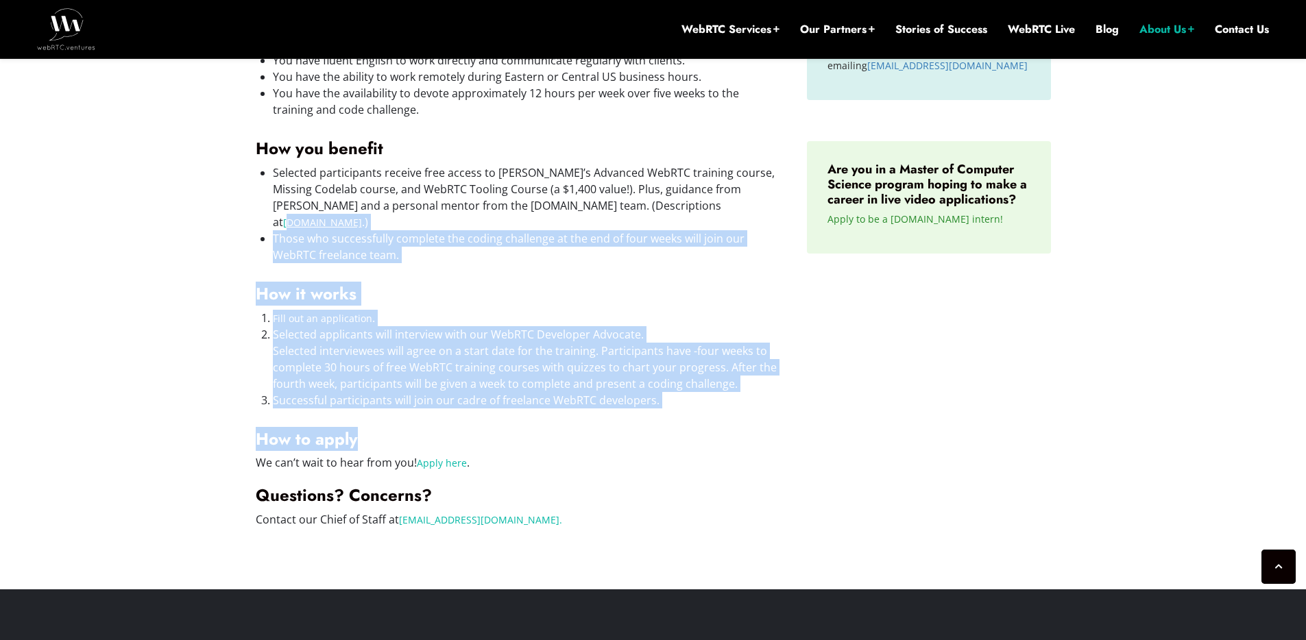
drag, startPoint x: 657, startPoint y: 430, endPoint x: 657, endPoint y: 208, distance: 222.8
click at [657, 207] on div "Who are we? Founded in [DATE], we are leading integrators of WebRTC video into …" at bounding box center [518, 175] width 524 height 706
click at [645, 288] on div "Who are we? Founded in [DATE], we are leading integrators of WebRTC video into …" at bounding box center [518, 175] width 524 height 706
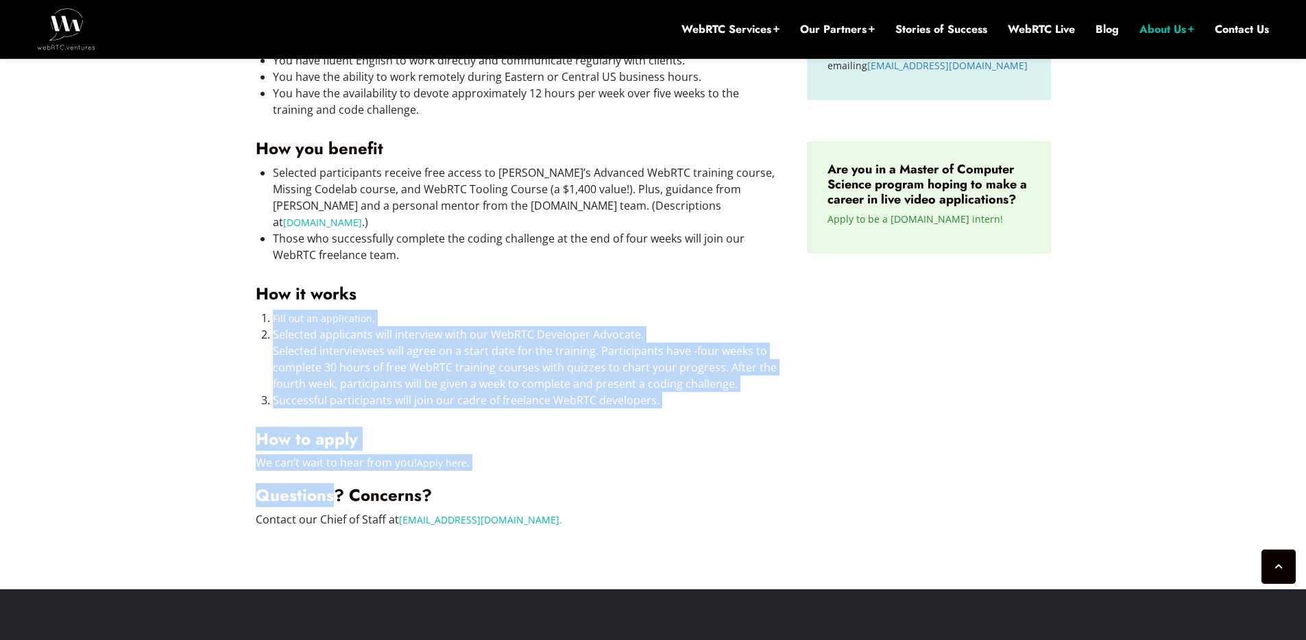
drag, startPoint x: 645, startPoint y: 288, endPoint x: 645, endPoint y: 468, distance: 180.3
click at [645, 469] on div "Who are we? Founded in [DATE], we are leading integrators of WebRTC video into …" at bounding box center [518, 175] width 524 height 706
click at [645, 485] on h4 "Questions? Concerns?" at bounding box center [518, 495] width 524 height 21
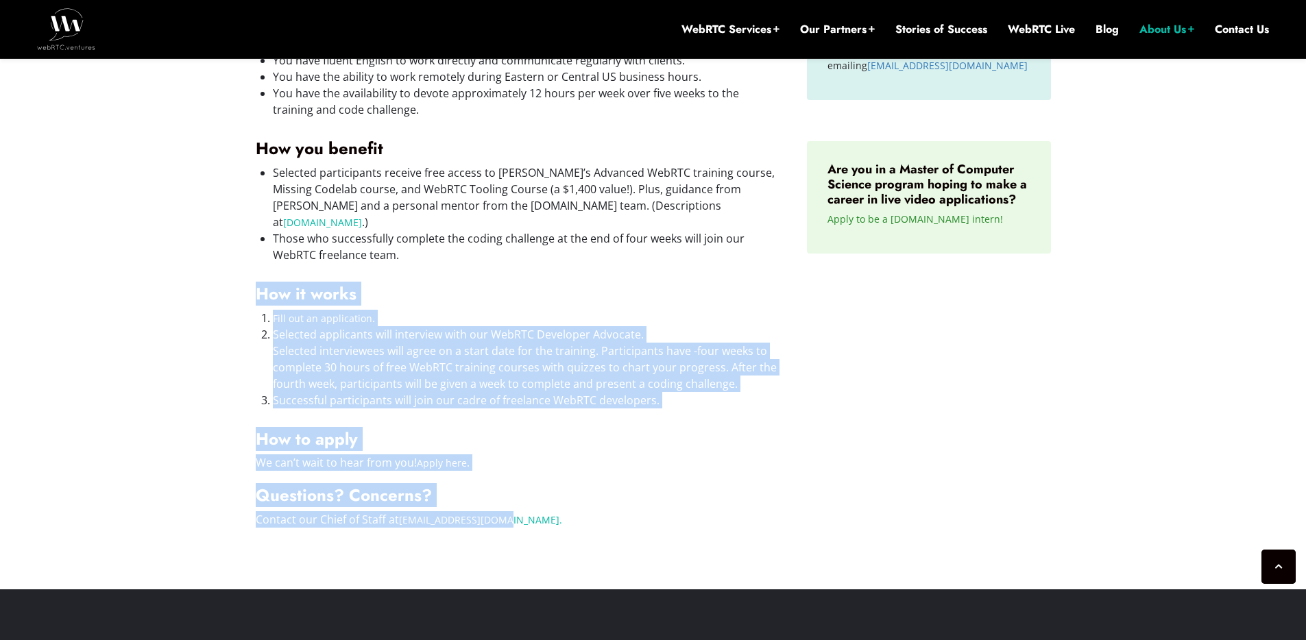
drag, startPoint x: 645, startPoint y: 504, endPoint x: 645, endPoint y: 241, distance: 263.2
click at [645, 241] on div "Who are we? Founded in [DATE], we are leading integrators of WebRTC video into …" at bounding box center [518, 175] width 524 height 706
click at [645, 241] on li "Those who successfully complete the coding challenge at the end of four weeks w…" at bounding box center [526, 246] width 507 height 33
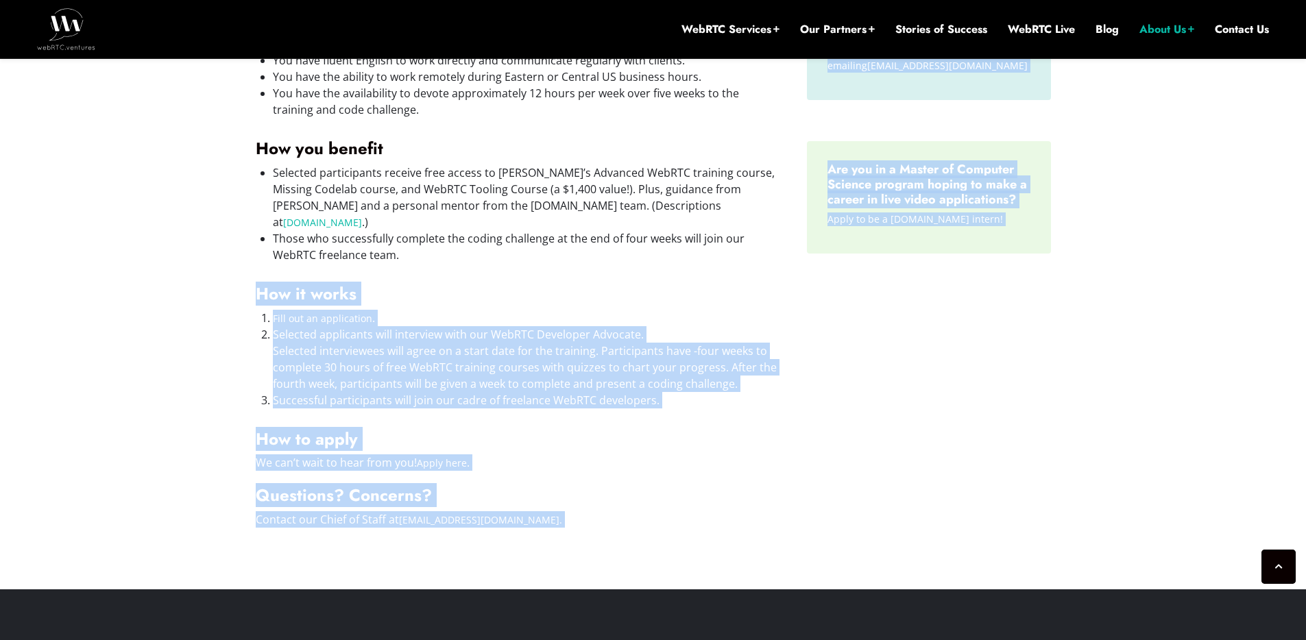
drag, startPoint x: 645, startPoint y: 241, endPoint x: 645, endPoint y: 620, distance: 379.1
click at [645, 620] on div "WebRTC Services Assess Build Integrate Test Manage Video Call Starter Kit Combi…" at bounding box center [653, 181] width 1306 height 1795
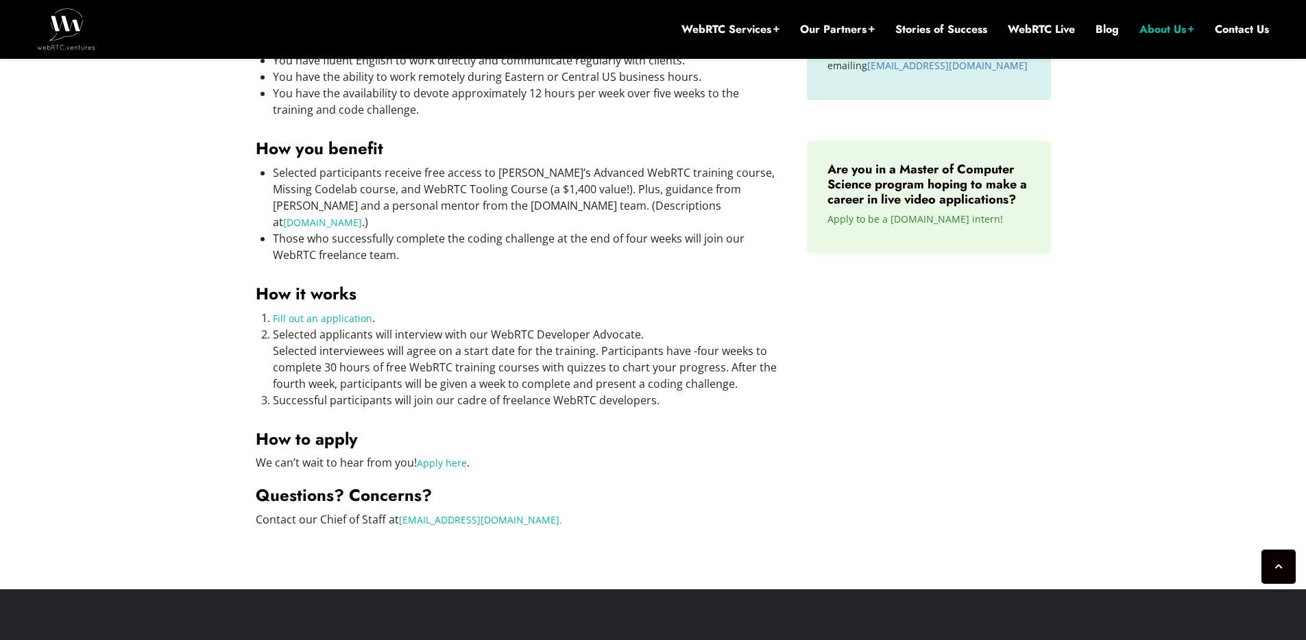
click at [587, 230] on li "Those who successfully complete the coding challenge at the end of four weeks w…" at bounding box center [526, 246] width 507 height 33
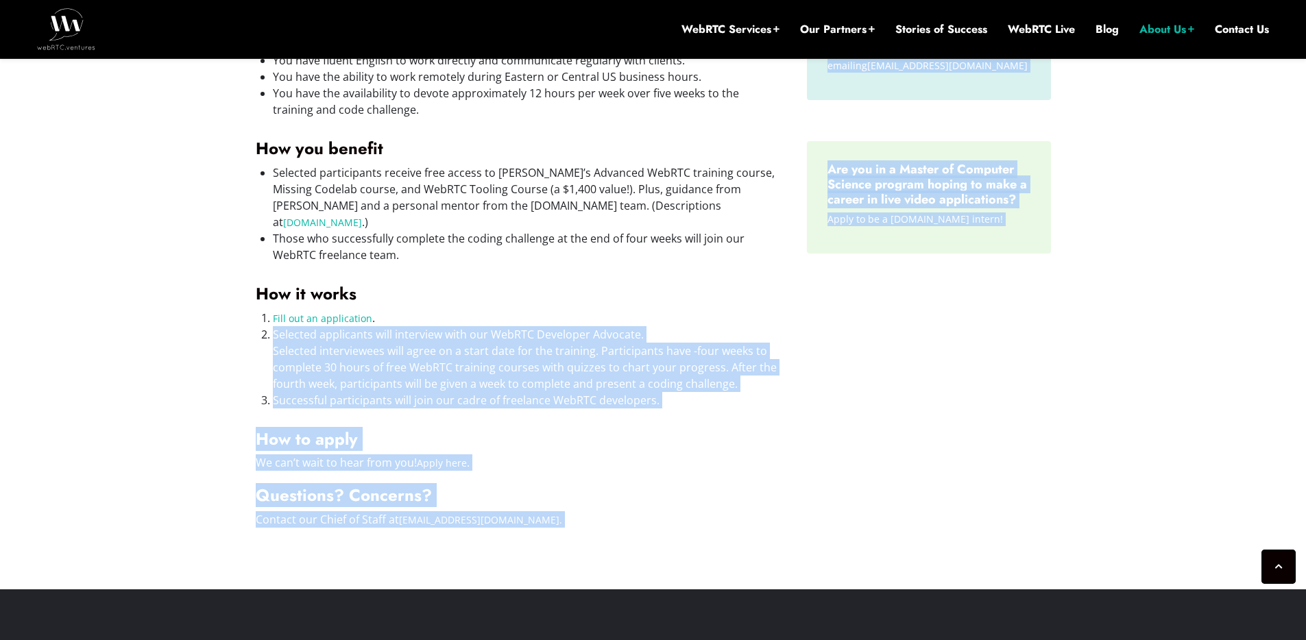
drag, startPoint x: 587, startPoint y: 293, endPoint x: 649, endPoint y: 574, distance: 287.9
click at [649, 574] on div "WebRTC Services Assess Build Integrate Test Manage Video Call Starter Kit Combi…" at bounding box center [653, 181] width 1306 height 1795
click at [656, 454] on p "We can’t wait to hear from you! Apply here ." at bounding box center [518, 462] width 524 height 16
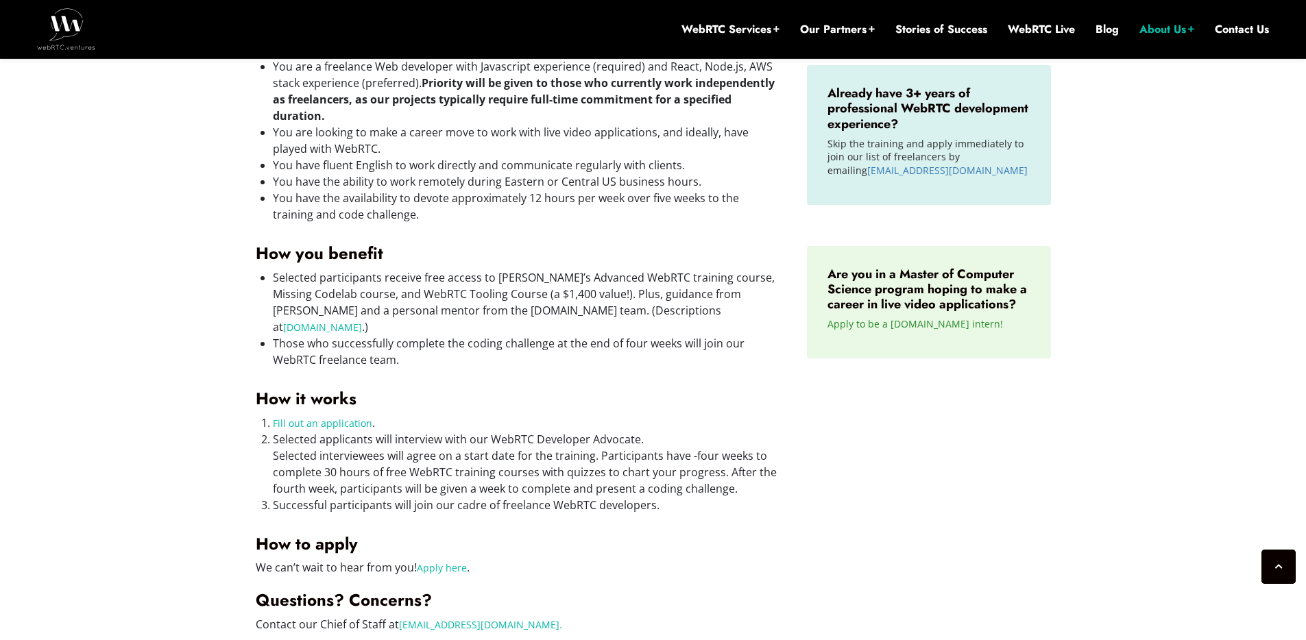
scroll to position [0, 0]
